Goal: Task Accomplishment & Management: Use online tool/utility

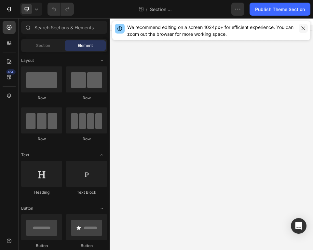
click at [241, 25] on button "button" at bounding box center [303, 28] width 9 height 9
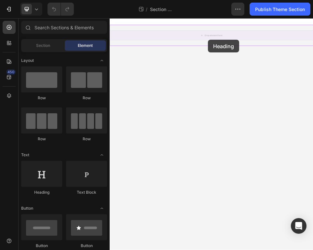
drag, startPoint x: 158, startPoint y: 189, endPoint x: 300, endPoint y: 59, distance: 193.3
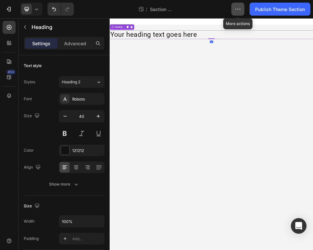
click at [240, 13] on button "button" at bounding box center [237, 9] width 13 height 13
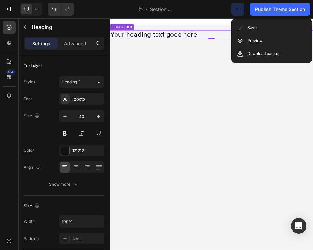
click at [167, 15] on div "Theme section / Section - [DATE] 13:44:49" at bounding box center [155, 9] width 152 height 13
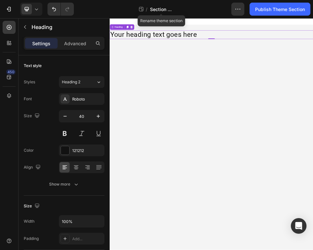
click at [165, 12] on span "Section - [DATE] 13:44:49" at bounding box center [161, 9] width 23 height 7
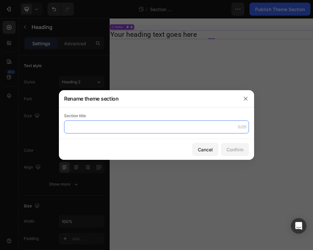
click at [151, 125] on input "text" at bounding box center [156, 126] width 185 height 13
type input "hoho"
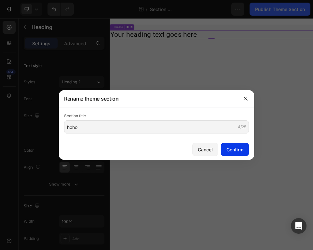
click at [226, 147] on div "Confirm" at bounding box center [234, 149] width 17 height 7
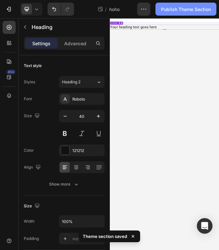
click at [168, 13] on button "Publish Theme Section" at bounding box center [185, 9] width 61 height 13
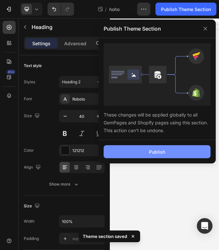
click at [183, 150] on button "Publish" at bounding box center [156, 151] width 107 height 13
